Goal: Transaction & Acquisition: Purchase product/service

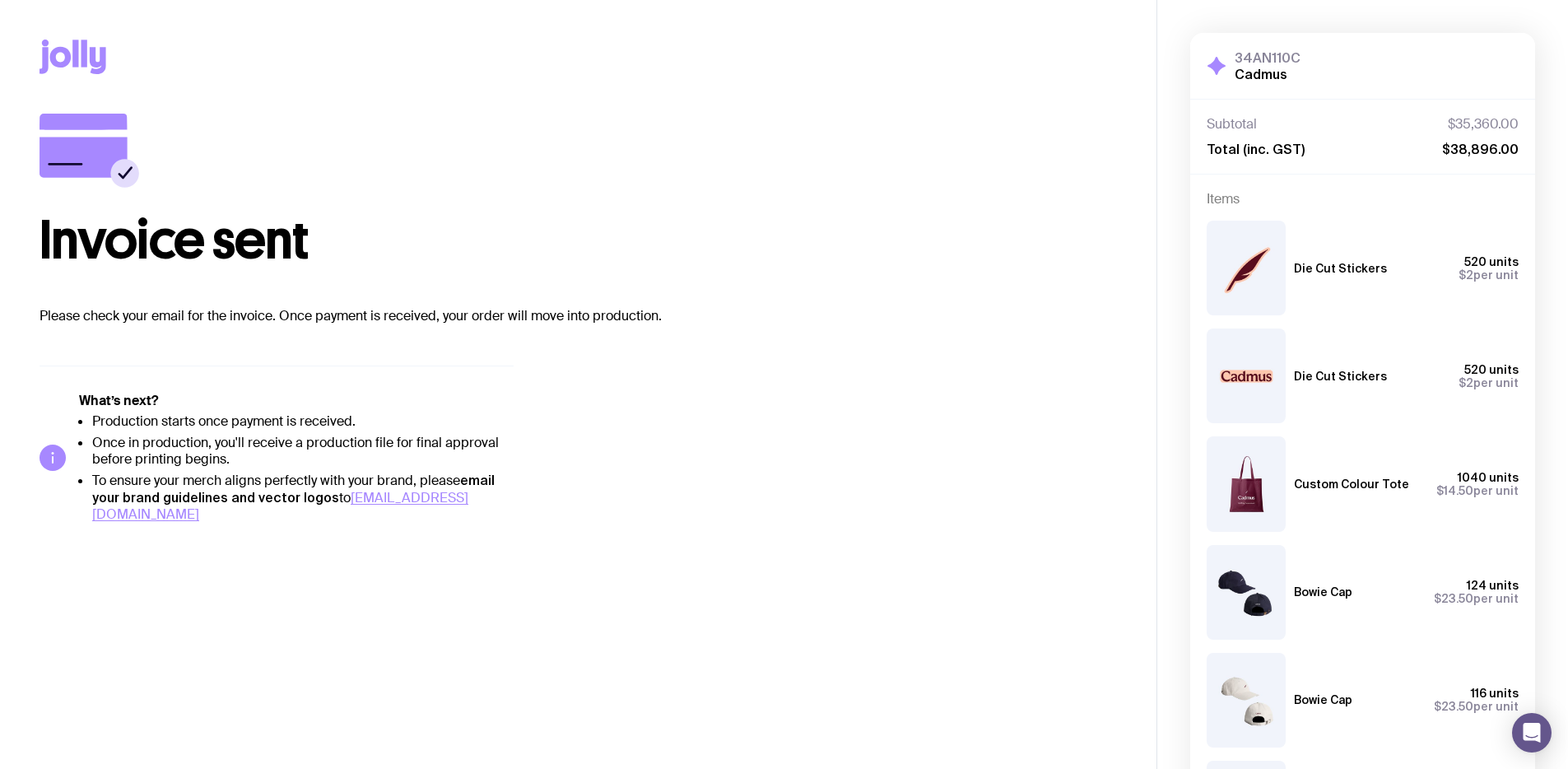
scroll to position [17, 0]
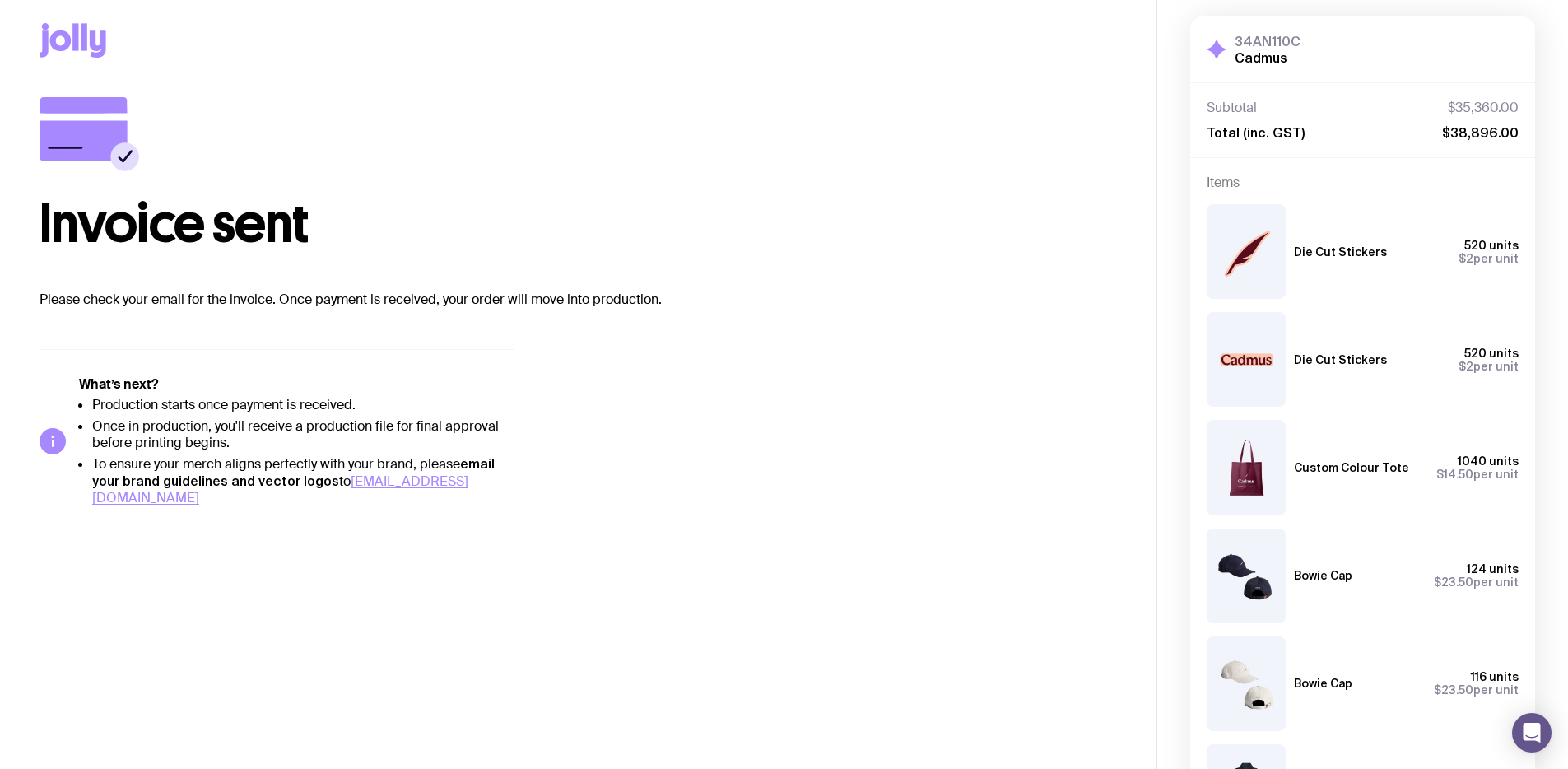
click at [1474, 463] on span "1040 units" at bounding box center [1487, 460] width 61 height 13
click at [1463, 462] on span "1040 units" at bounding box center [1487, 460] width 61 height 13
click at [1460, 456] on div "1040 units $14.50 per unit" at bounding box center [1470, 467] width 97 height 26
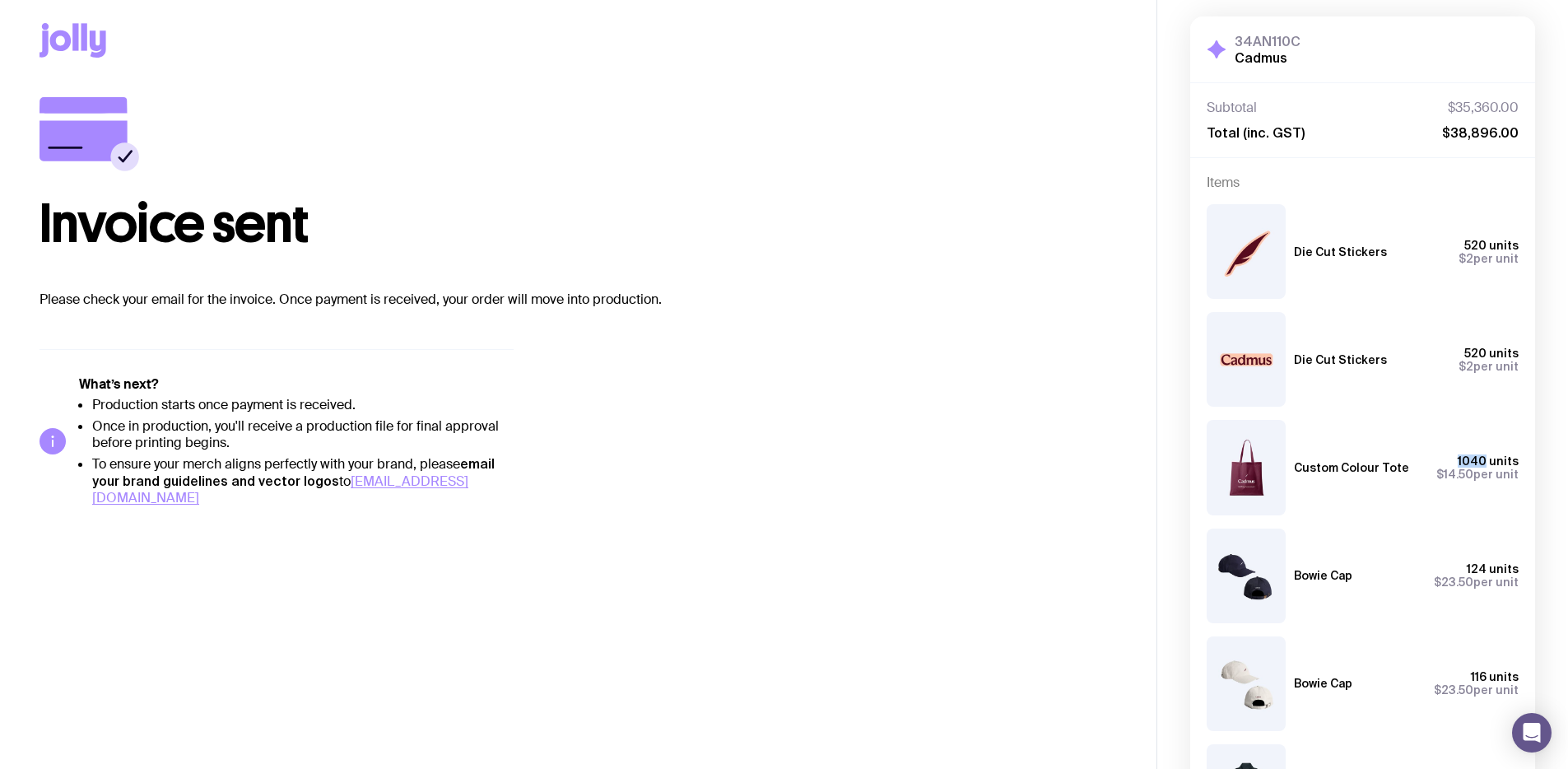
click at [1460, 456] on div "1040 units $14.50 per unit" at bounding box center [1470, 467] width 97 height 26
click at [1469, 459] on span "1040 units" at bounding box center [1487, 460] width 61 height 13
click at [1494, 460] on span "1040 units" at bounding box center [1487, 460] width 61 height 13
